Goal: Task Accomplishment & Management: Manage account settings

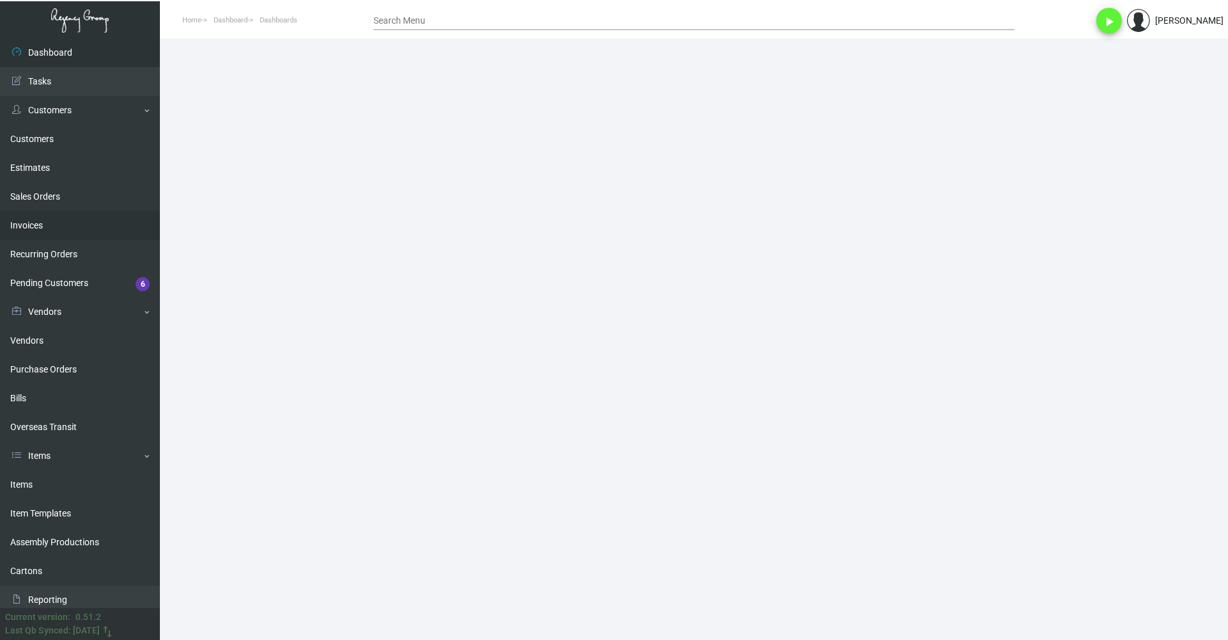
click at [48, 229] on link "Invoices" at bounding box center [80, 225] width 160 height 29
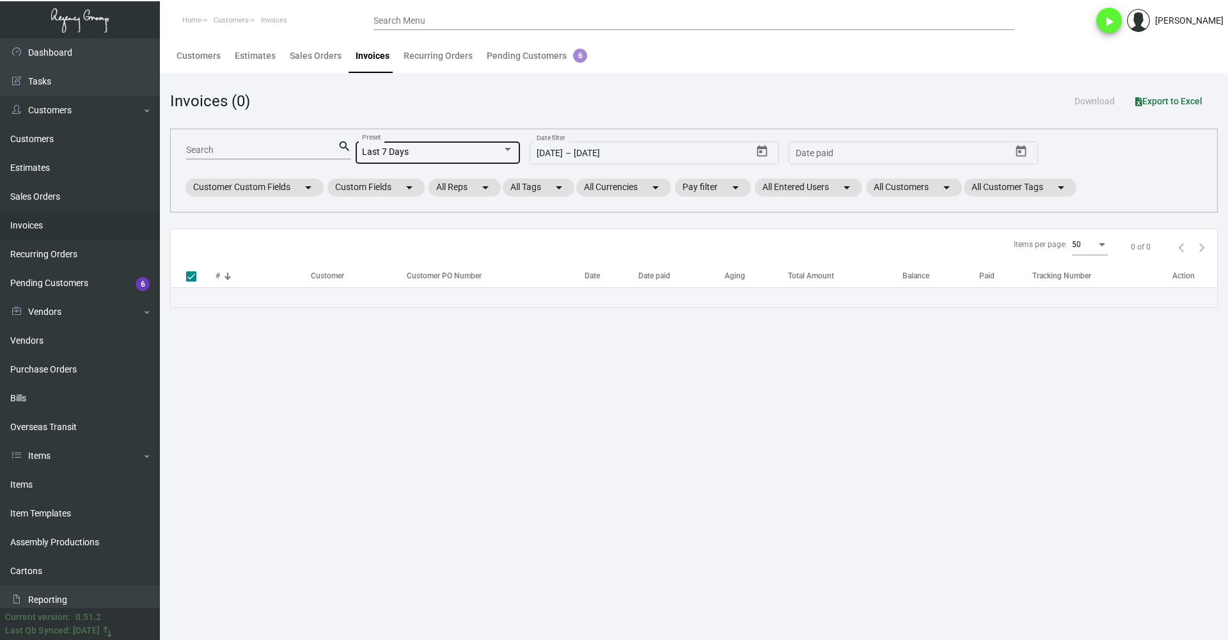
click at [409, 150] on div "Last 7 Days" at bounding box center [432, 152] width 140 height 10
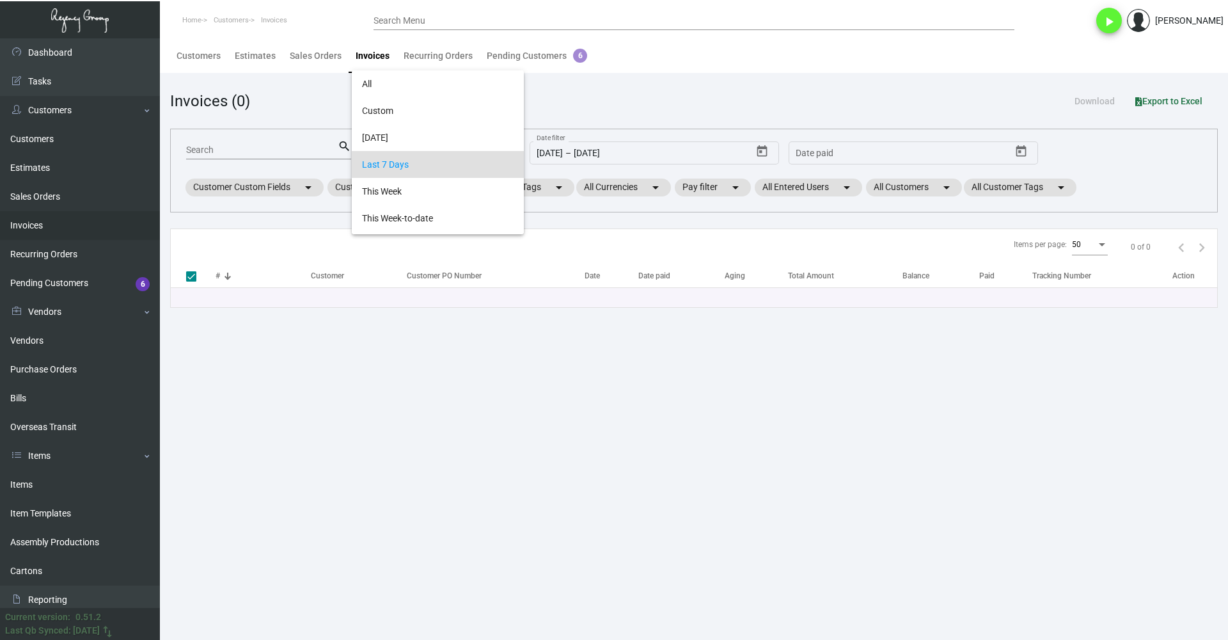
scroll to position [12, 0]
click at [317, 149] on div at bounding box center [614, 320] width 1228 height 640
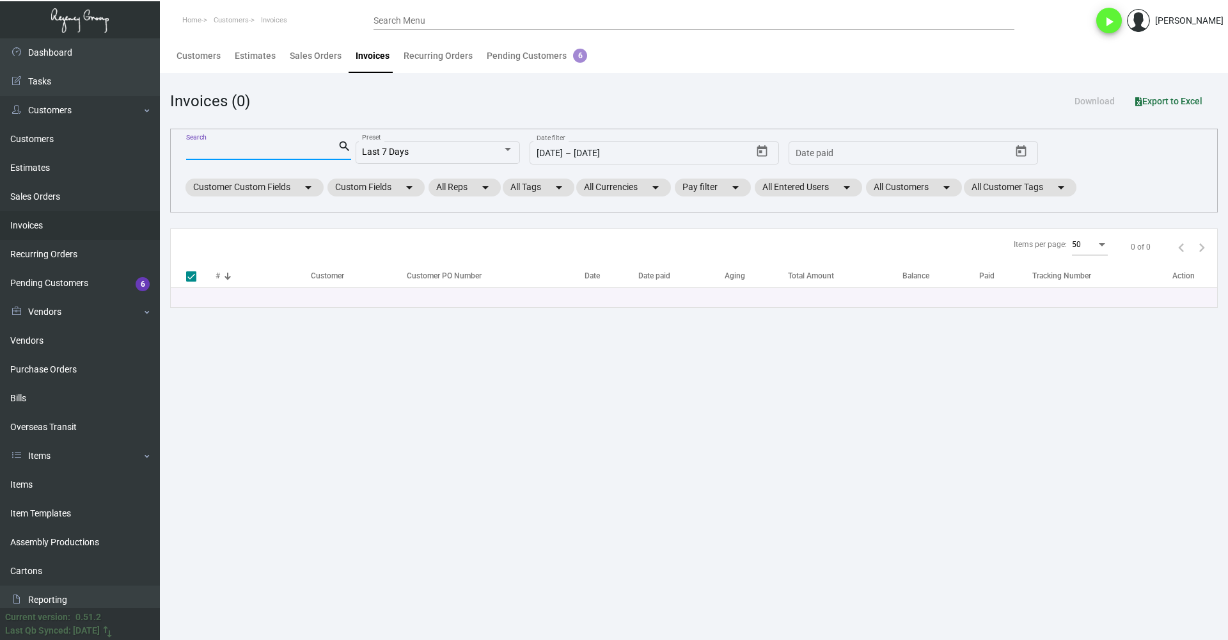
click at [317, 149] on input "Search" at bounding box center [262, 150] width 152 height 10
click at [659, 147] on div "9/4/2025 9/4/2025 – 9/10/2025 Date filter" at bounding box center [645, 151] width 216 height 25
click at [760, 148] on icon "Open calendar" at bounding box center [763, 151] width 10 height 12
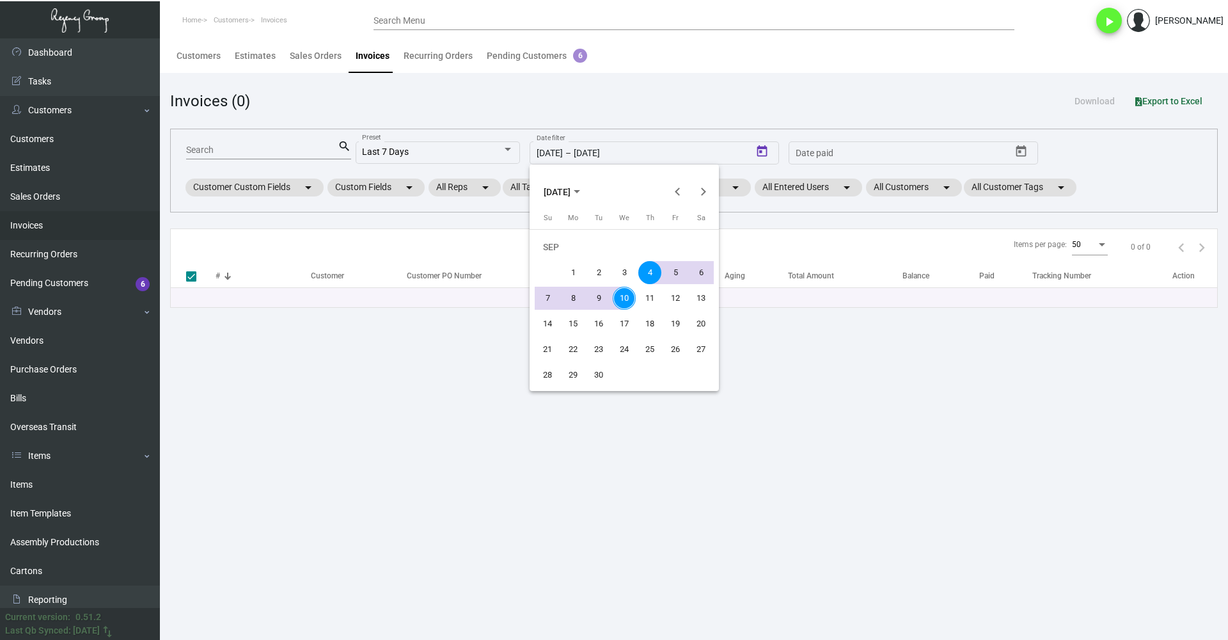
click at [482, 157] on div at bounding box center [614, 320] width 1228 height 640
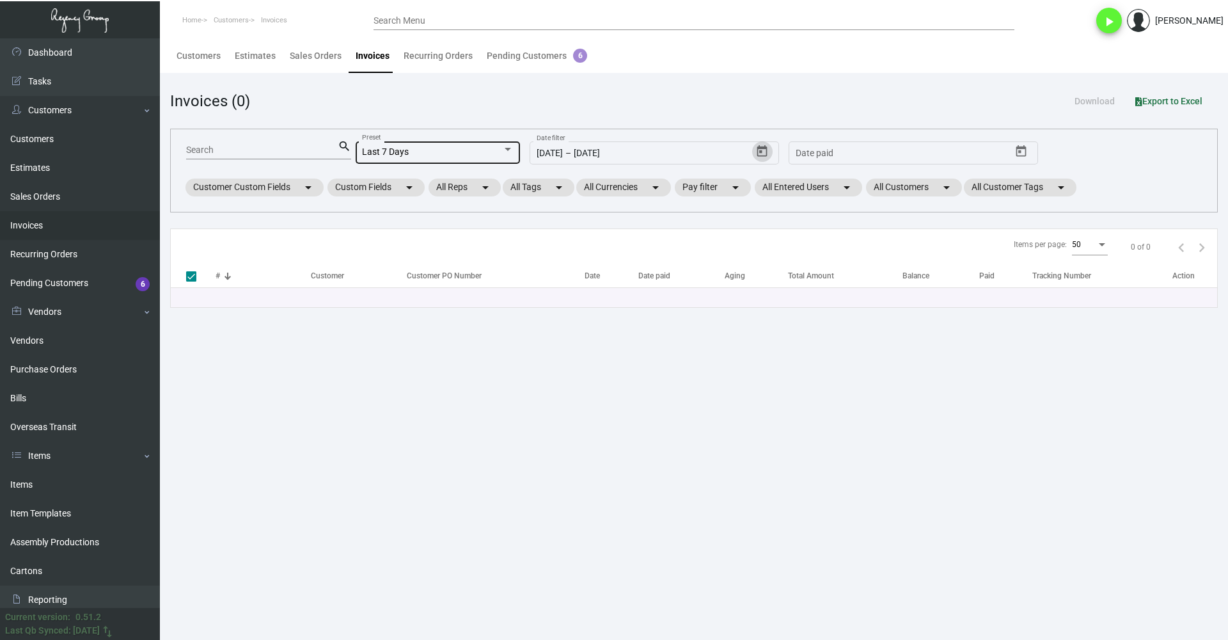
click at [498, 152] on div "Last 7 Days" at bounding box center [432, 152] width 140 height 10
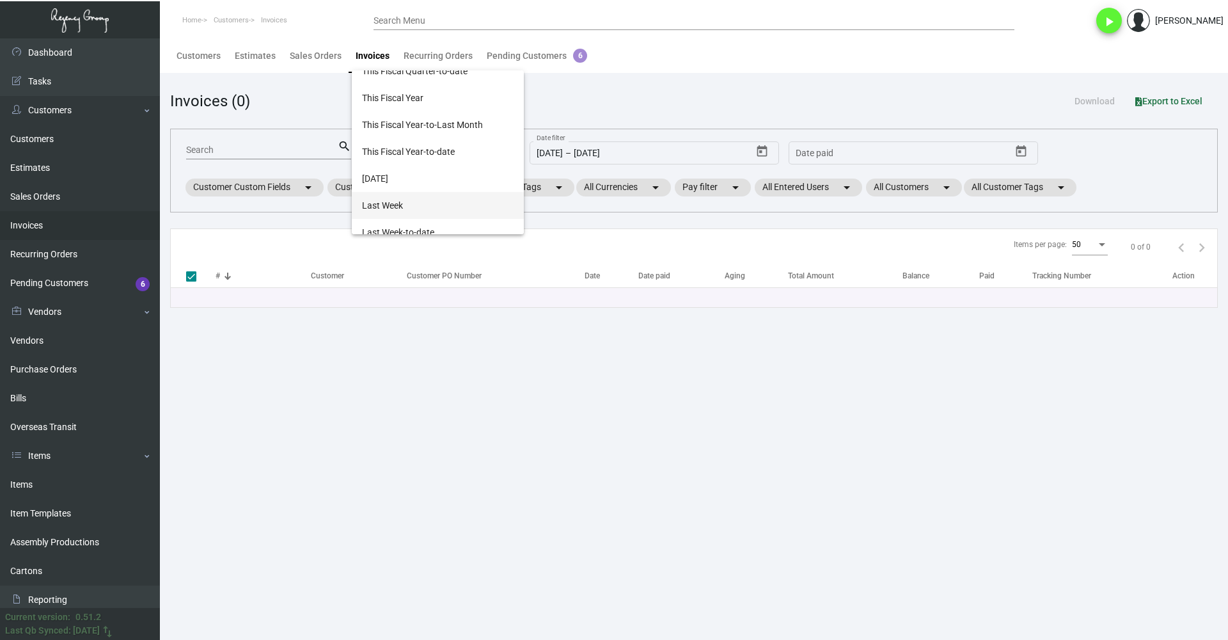
scroll to position [268, 0]
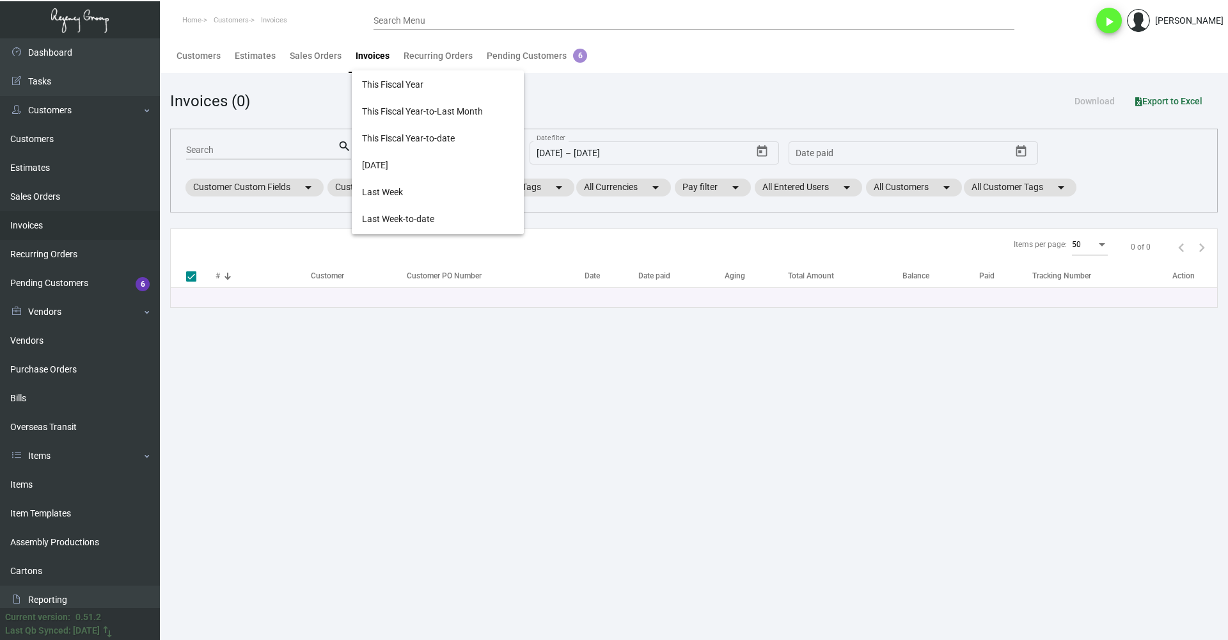
click at [696, 148] on div at bounding box center [614, 320] width 1228 height 640
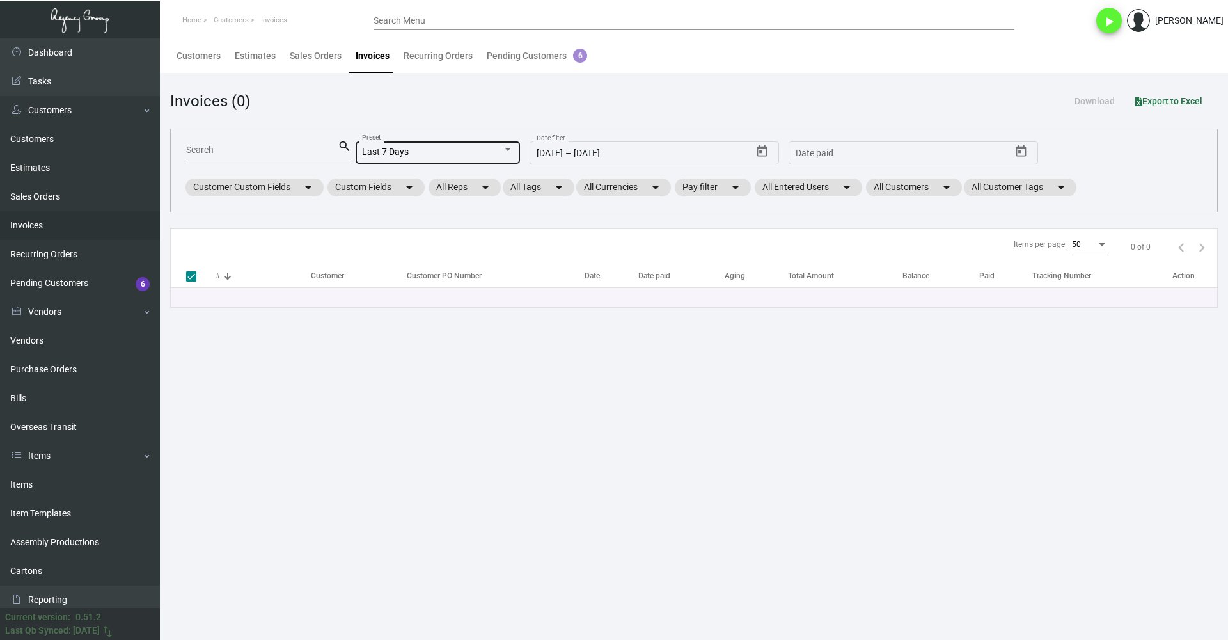
click at [439, 147] on div "Last 7 Days Preset" at bounding box center [438, 151] width 152 height 25
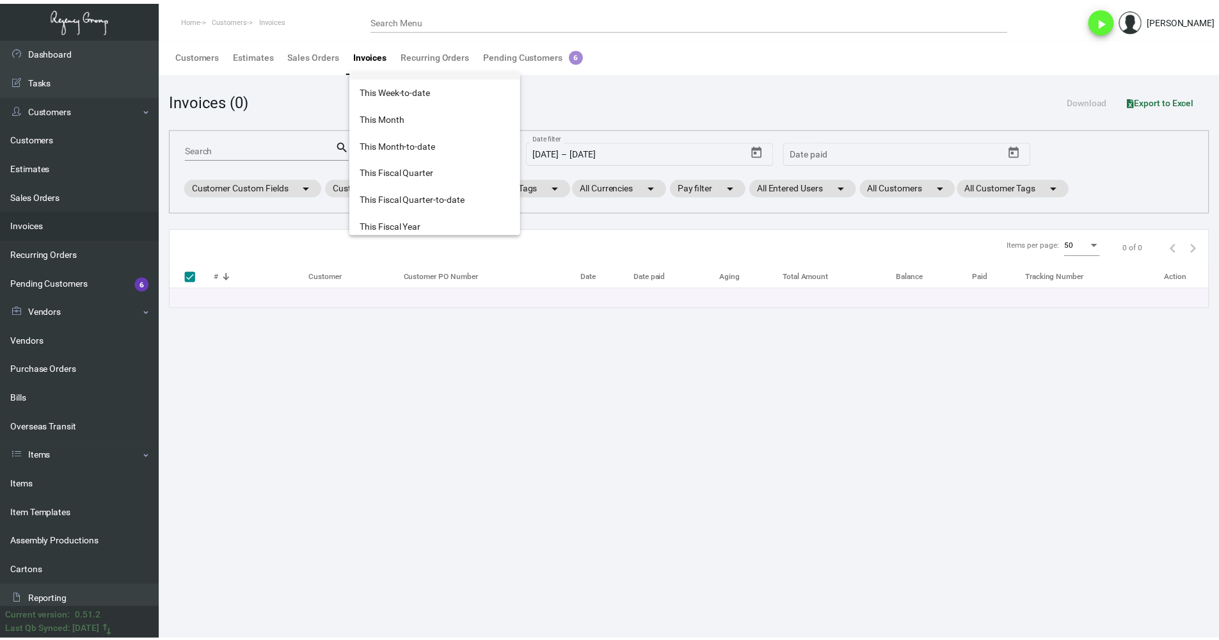
scroll to position [204, 0]
click at [468, 151] on span "This Fiscal Year" at bounding box center [438, 148] width 152 height 27
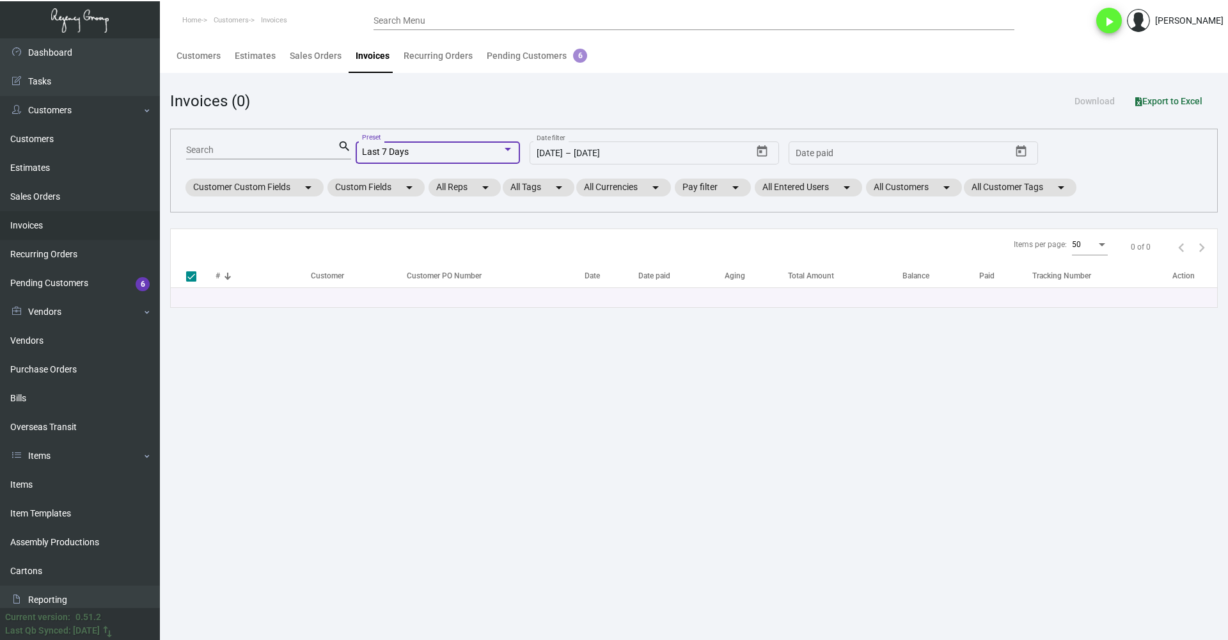
type input "1/1/2025"
type input "12/31/2025"
checkbox input "false"
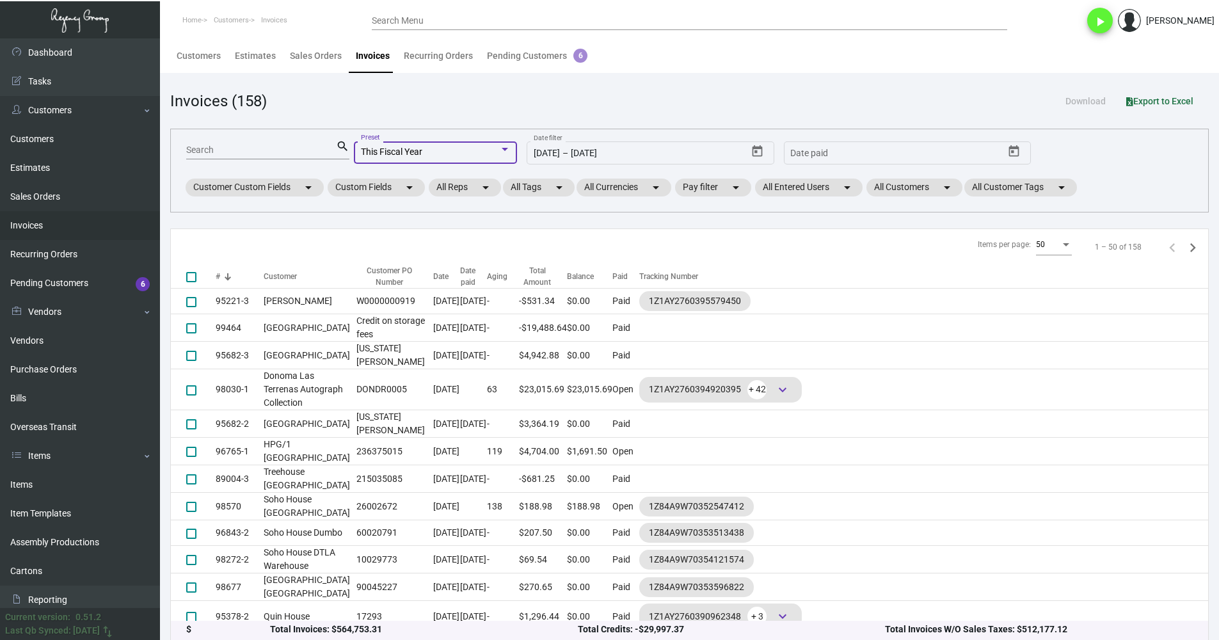
click at [438, 149] on div "This Fiscal Year" at bounding box center [430, 152] width 138 height 10
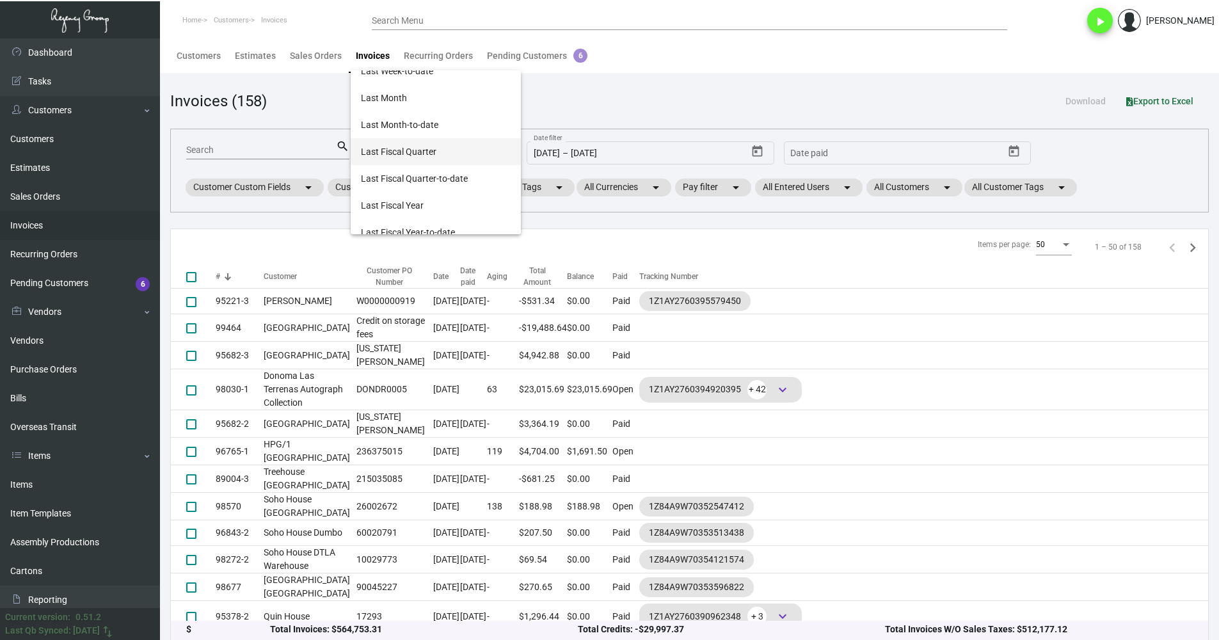
scroll to position [427, 0]
click at [440, 189] on span "Last Fiscal Year" at bounding box center [436, 193] width 150 height 27
type input "1/1/2024"
type input "12/31/2024"
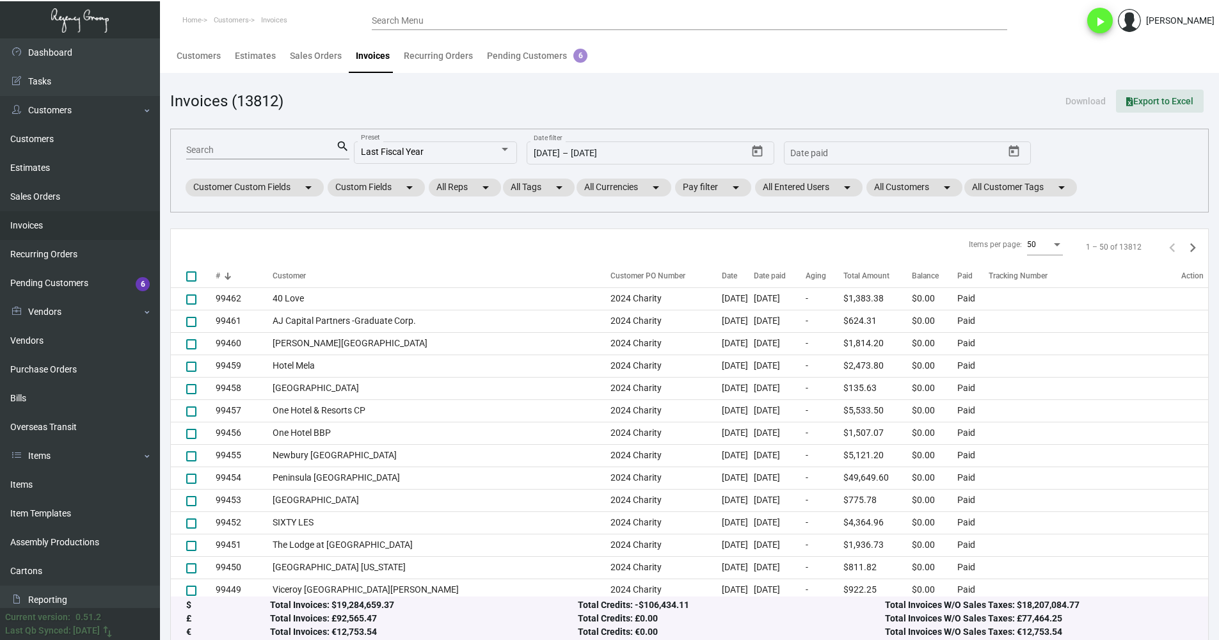
click at [1162, 101] on span "Export to Excel" at bounding box center [1159, 101] width 67 height 10
click at [624, 156] on input "12/31/2024" at bounding box center [623, 153] width 104 height 10
click at [596, 153] on input "12/31/2024" at bounding box center [623, 153] width 104 height 10
click at [588, 154] on input "12/31/2024" at bounding box center [623, 153] width 104 height 10
click at [590, 154] on input "12/31/2024" at bounding box center [623, 153] width 104 height 10
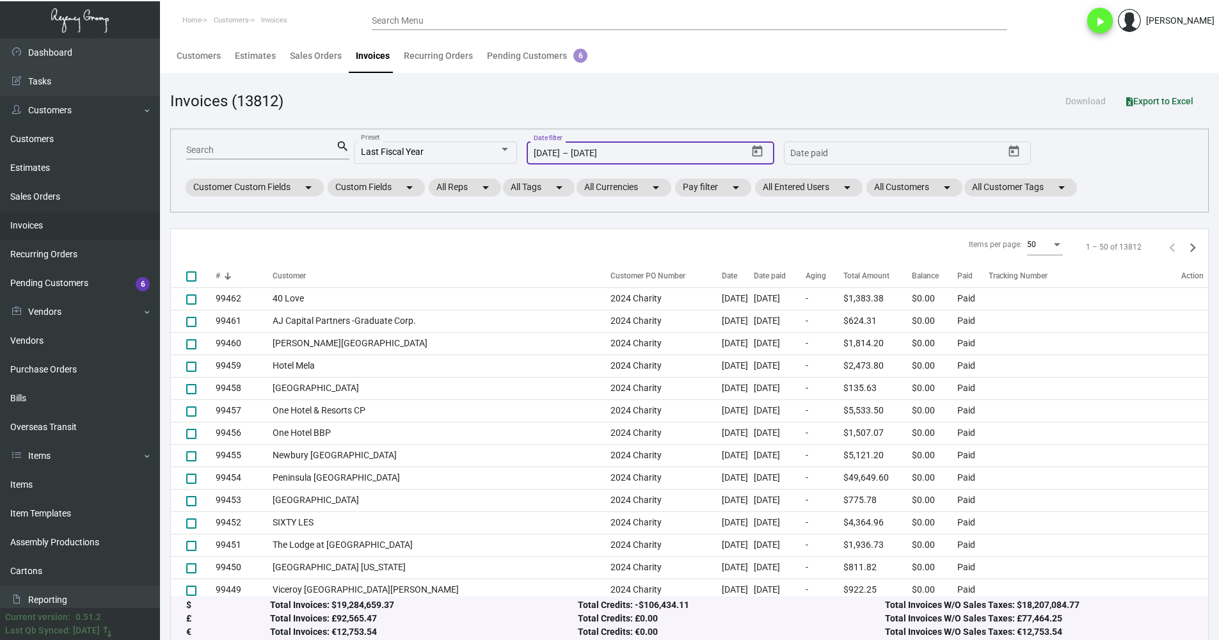
click at [591, 154] on input "12/31/2024" at bounding box center [623, 153] width 104 height 10
click at [754, 153] on icon "Open calendar" at bounding box center [757, 151] width 10 height 12
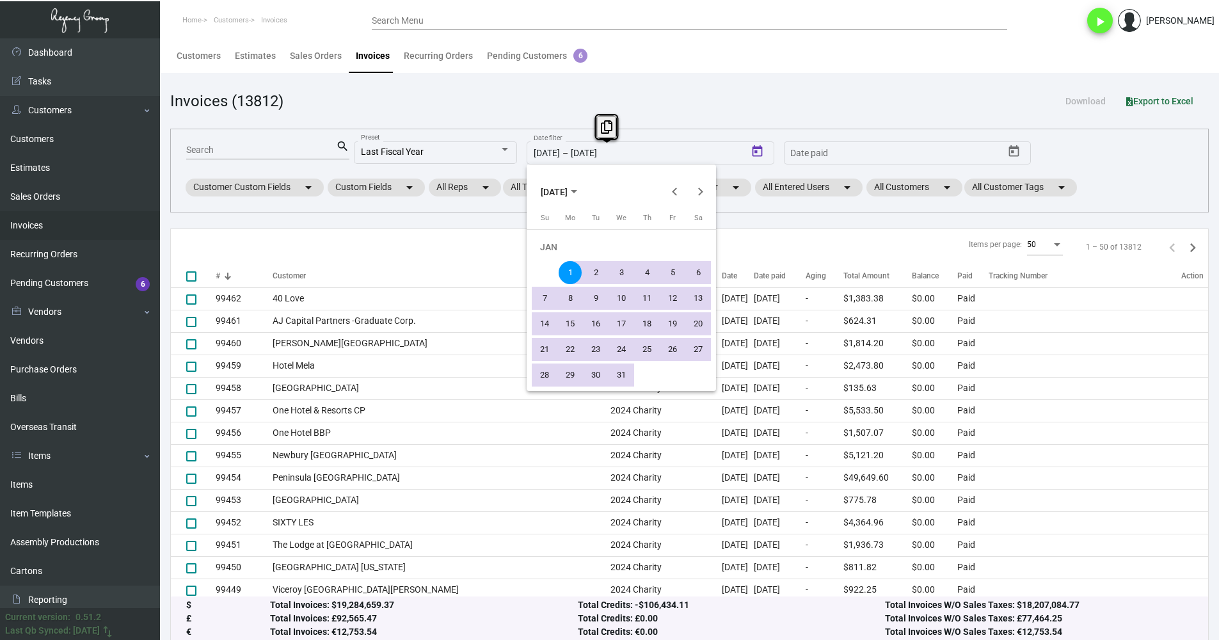
click at [569, 275] on div "1" at bounding box center [570, 272] width 23 height 23
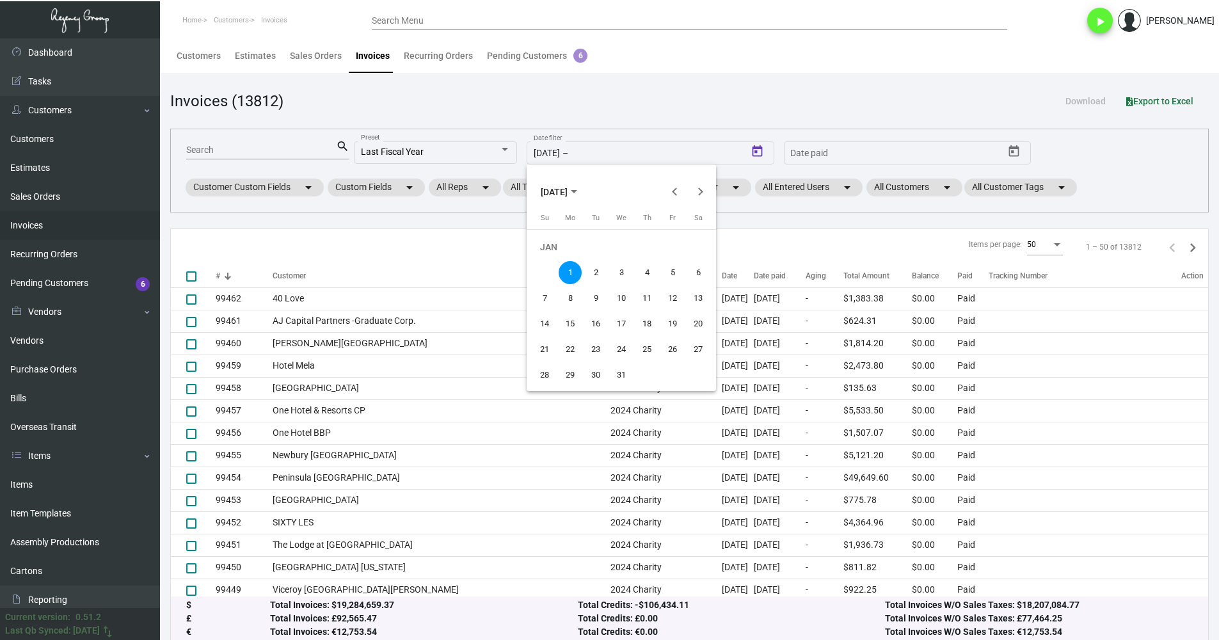
click at [713, 194] on div "JAN 2024" at bounding box center [621, 184] width 189 height 40
click at [705, 194] on button "Next month" at bounding box center [700, 192] width 26 height 26
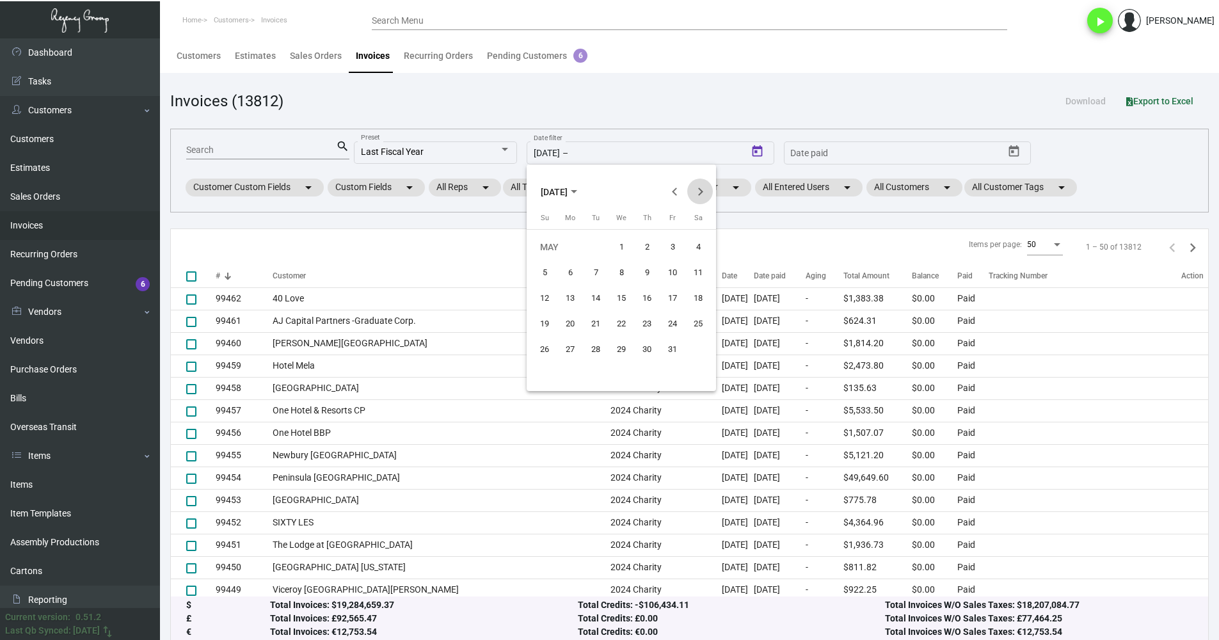
click at [705, 194] on button "Next month" at bounding box center [700, 192] width 26 height 26
click at [539, 375] on div "30" at bounding box center [544, 374] width 23 height 23
type input "6/30/2024"
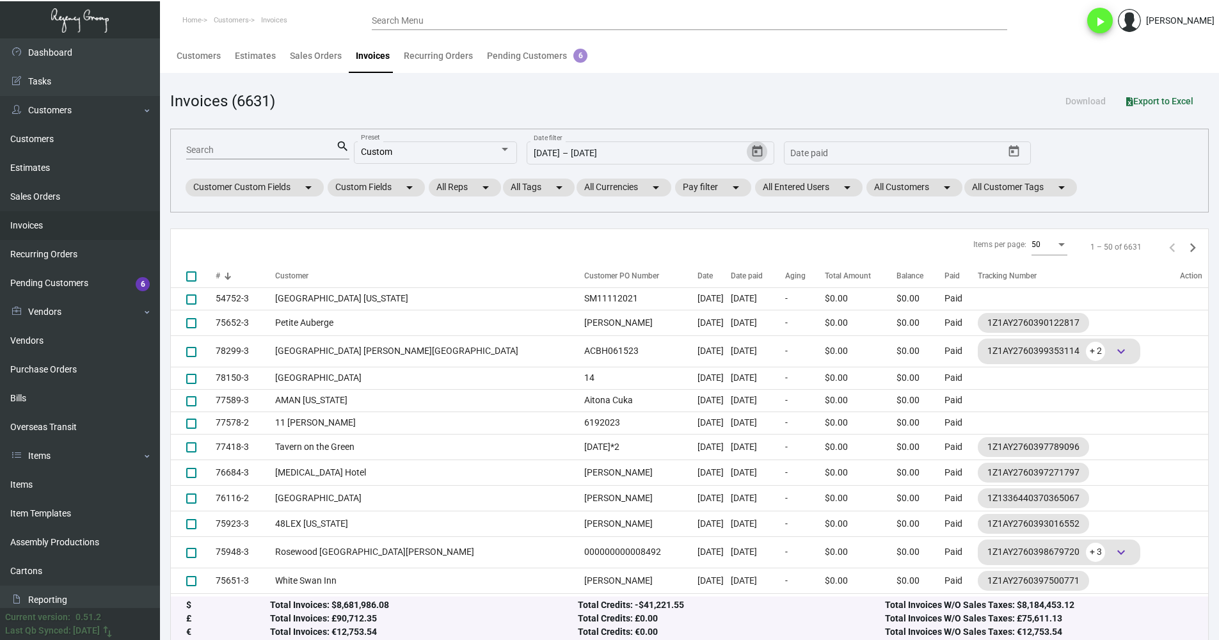
click at [1145, 97] on span "Export to Excel" at bounding box center [1159, 101] width 67 height 10
drag, startPoint x: 763, startPoint y: 91, endPoint x: 742, endPoint y: 120, distance: 36.2
click at [763, 91] on div "Invoices (6631) Download Export to Excel" at bounding box center [689, 101] width 1038 height 23
click at [759, 150] on icon "Open calendar" at bounding box center [756, 151] width 13 height 13
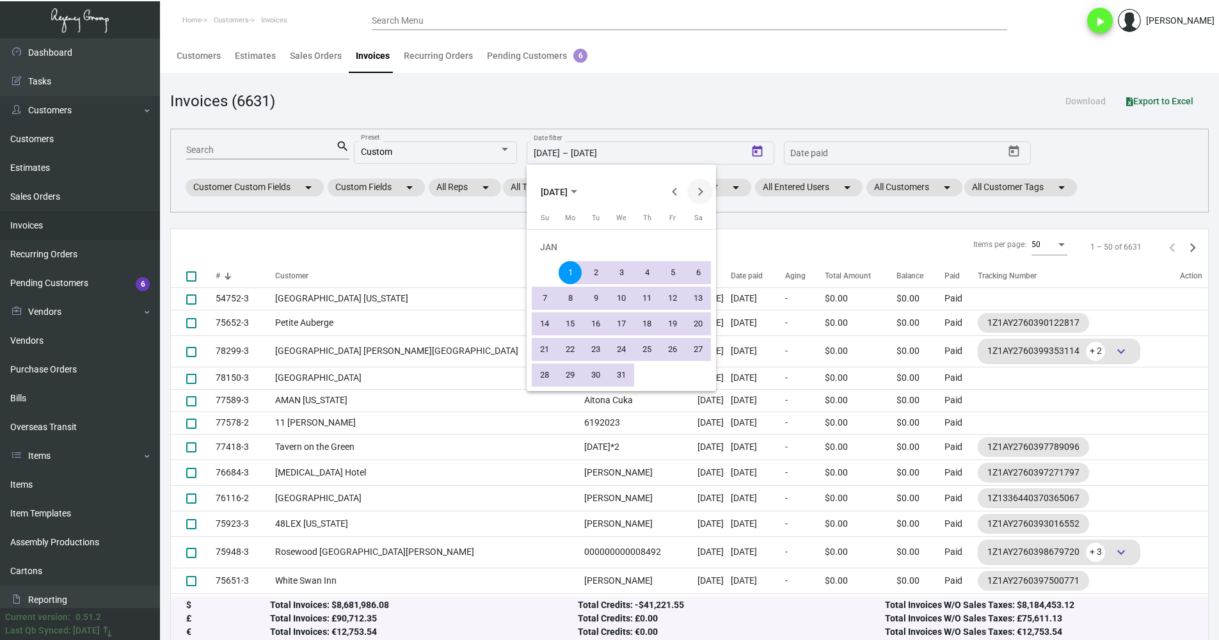
click at [695, 193] on button "Next month" at bounding box center [700, 192] width 26 height 26
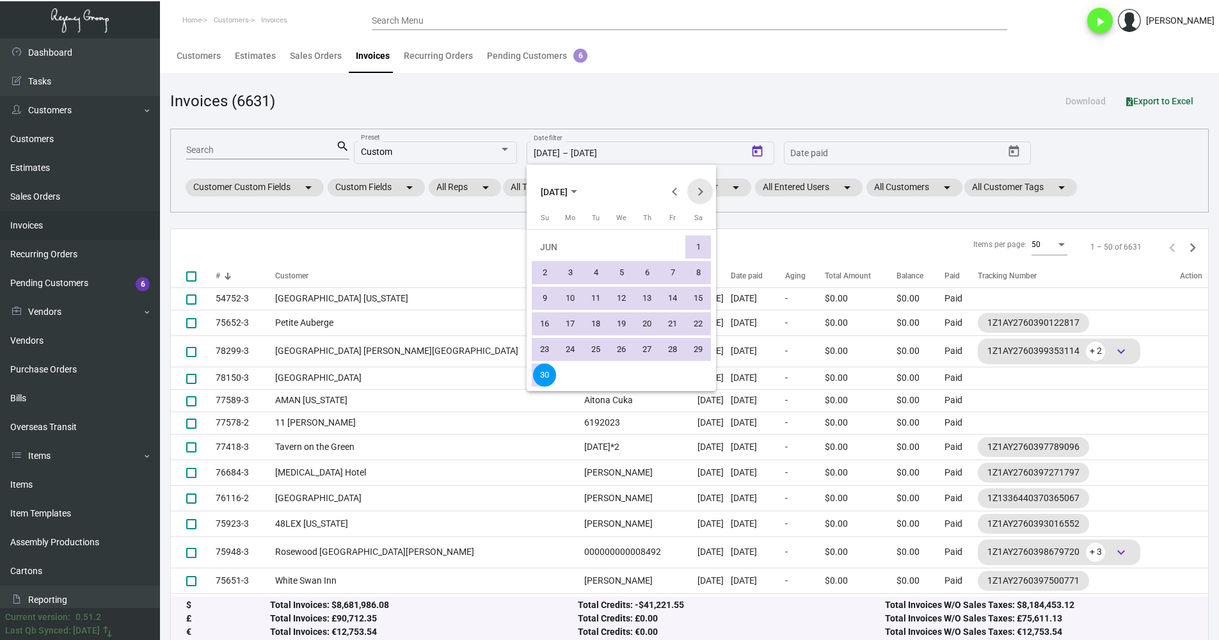
click at [695, 193] on button "Next month" at bounding box center [700, 192] width 26 height 26
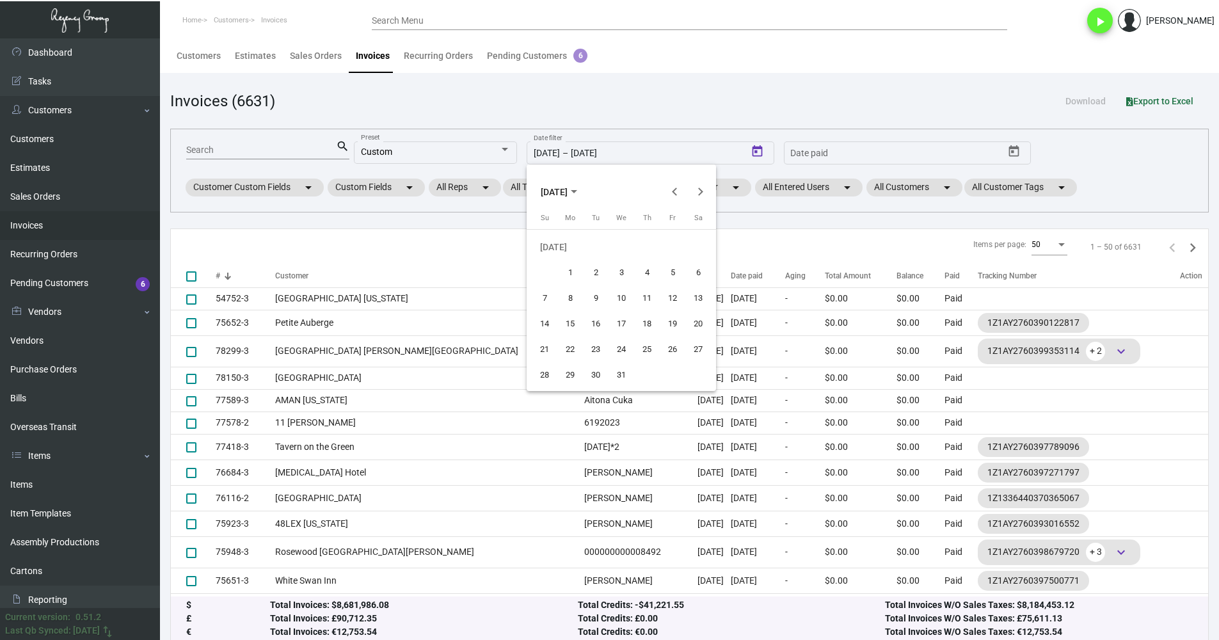
click at [568, 271] on div "1" at bounding box center [570, 272] width 23 height 23
type input "7/1/2024"
click at [701, 190] on button "Next month" at bounding box center [700, 192] width 26 height 26
click at [702, 190] on button "Next month" at bounding box center [700, 192] width 26 height 26
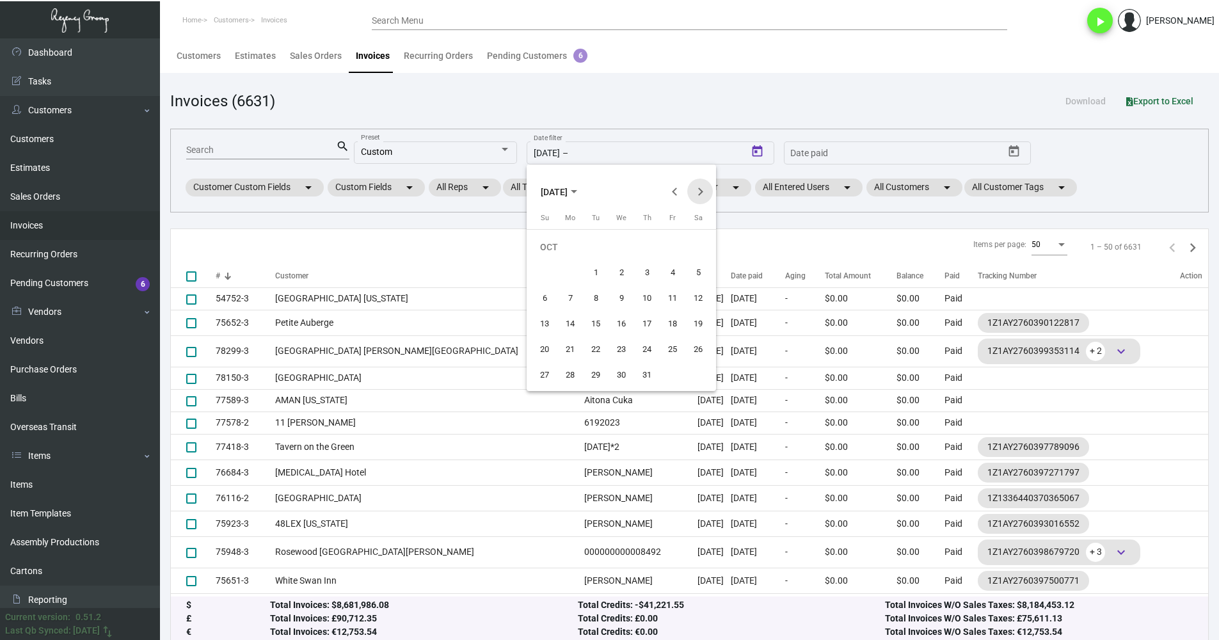
click at [702, 190] on button "Next month" at bounding box center [700, 192] width 26 height 26
click at [597, 376] on div "31" at bounding box center [595, 374] width 23 height 23
type input "12/31/2024"
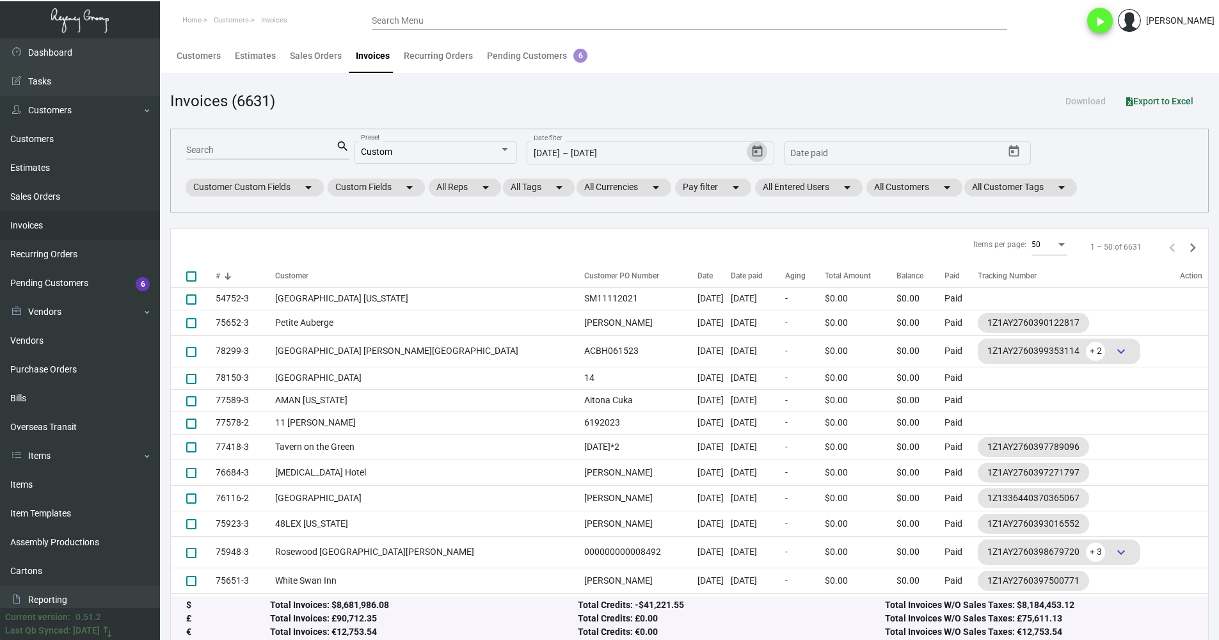
click at [771, 83] on main "Customers Estimates Sales Orders Invoices Recurring Orders Pending Customers 6 …" at bounding box center [689, 342] width 1059 height 609
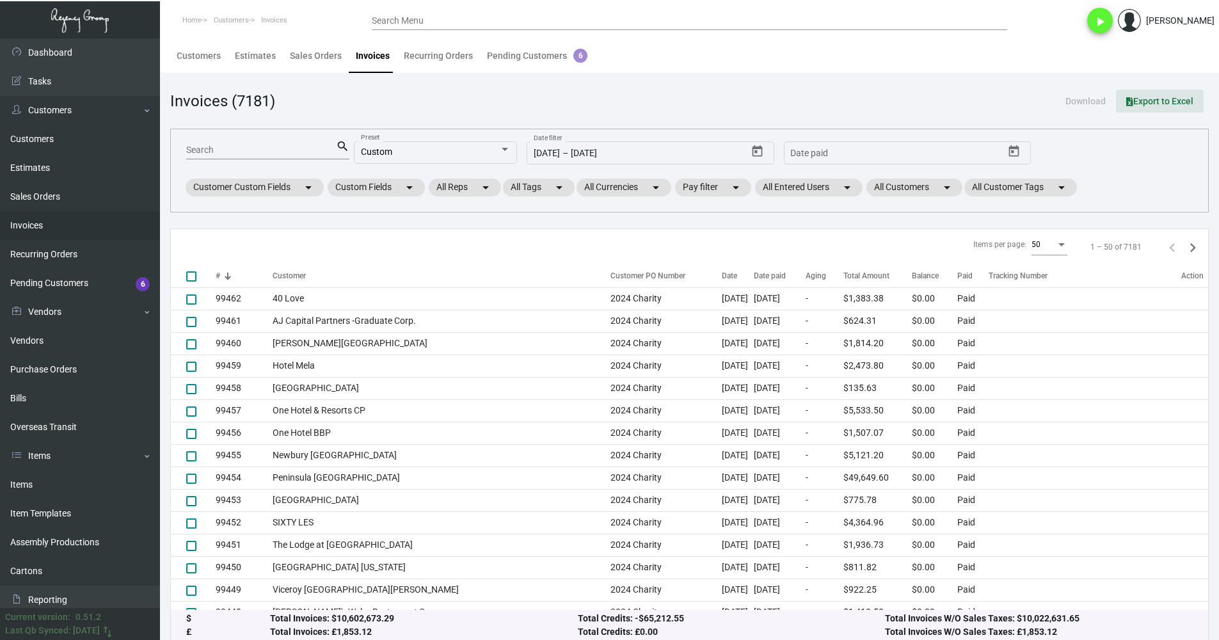
click at [1168, 100] on span "Export to Excel" at bounding box center [1159, 101] width 67 height 10
drag, startPoint x: 679, startPoint y: 19, endPoint x: 693, endPoint y: 15, distance: 14.0
click at [679, 19] on input "Search Menu" at bounding box center [689, 21] width 635 height 10
